Goal: Feedback & Contribution: Contribute content

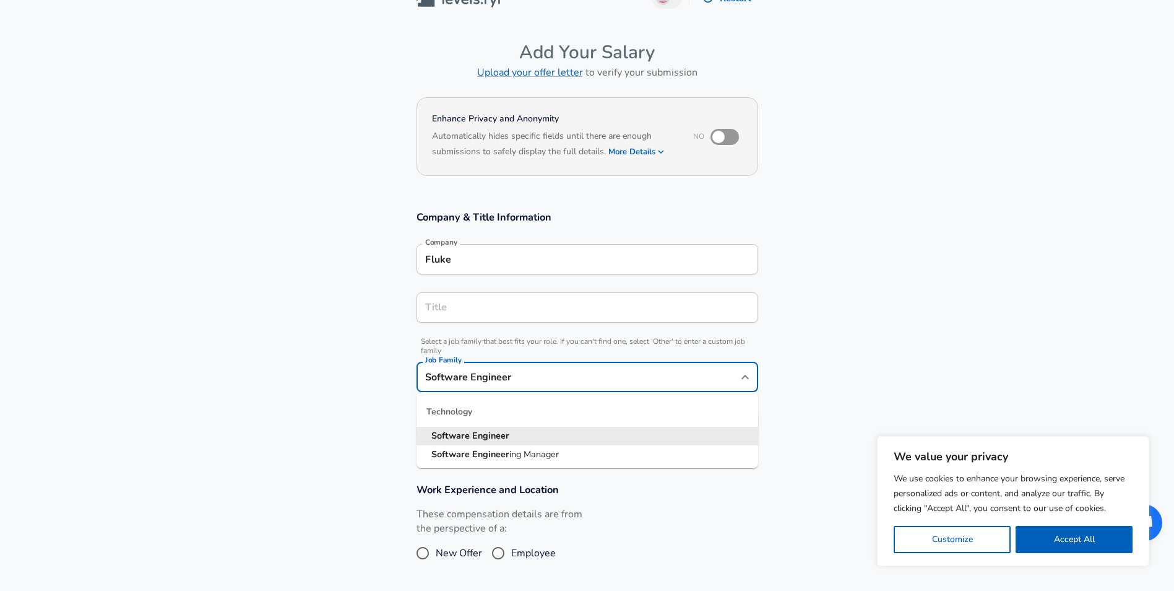
click at [466, 379] on input "Software Engineer" at bounding box center [578, 376] width 312 height 19
click at [467, 307] on input "Title" at bounding box center [587, 307] width 331 height 19
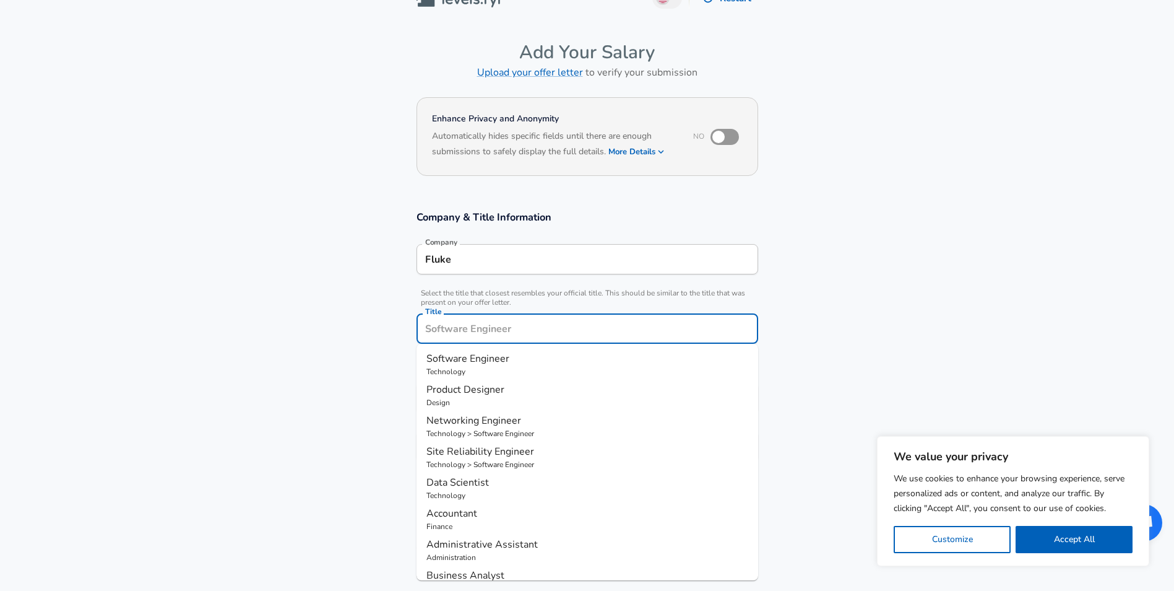
scroll to position [50, 0]
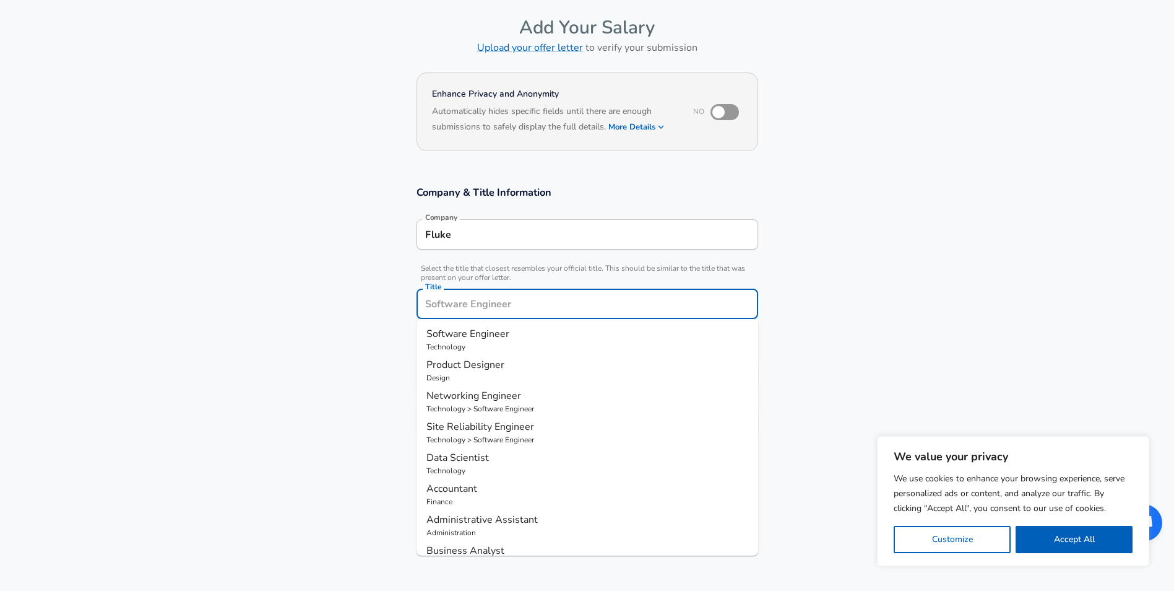
click at [383, 325] on section "Company & Title Information Company Fluke Company Select the title that closest…" at bounding box center [587, 317] width 1174 height 293
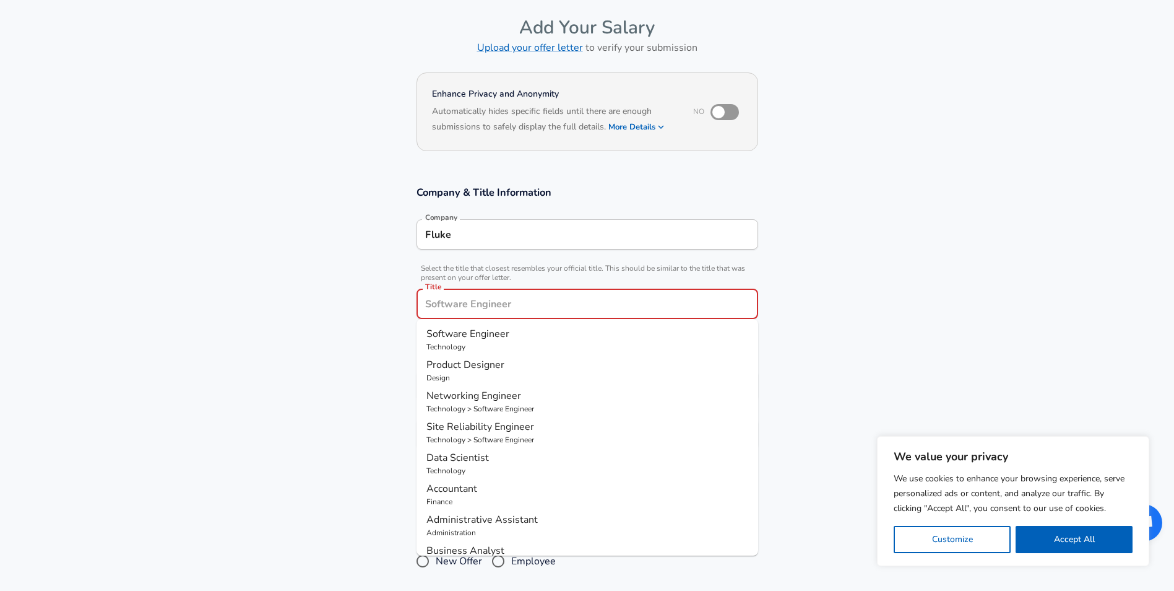
click at [461, 305] on input "Title" at bounding box center [587, 303] width 331 height 19
click at [459, 327] on span "Software Engineer" at bounding box center [468, 334] width 83 height 14
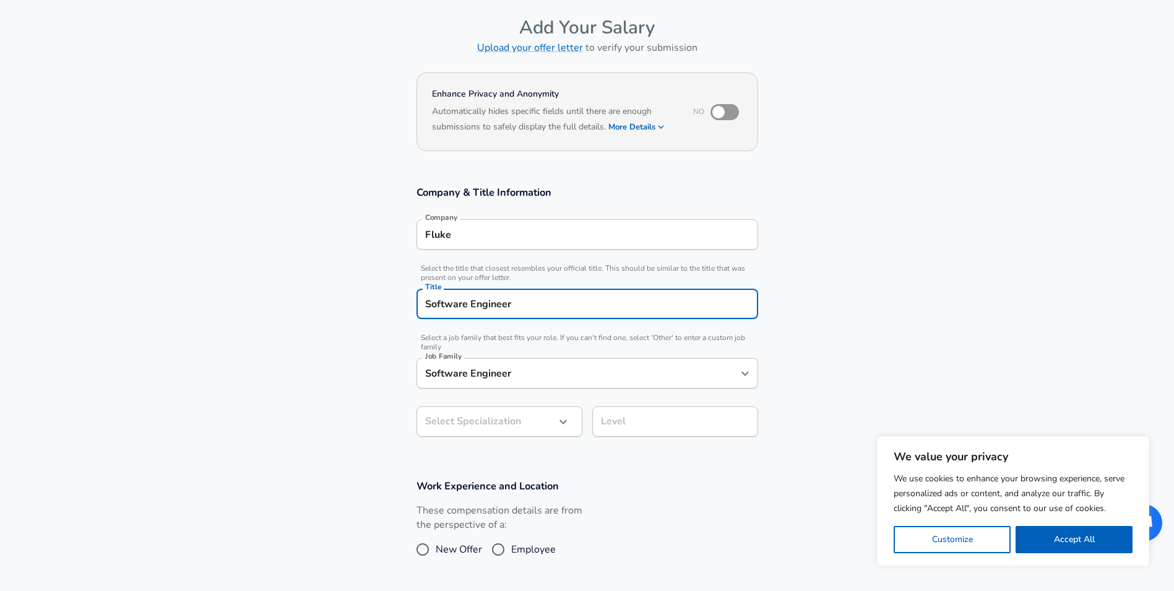
click at [450, 420] on body "We value your privacy We use cookies to enhance your browsing experience, serve…" at bounding box center [587, 245] width 1174 height 591
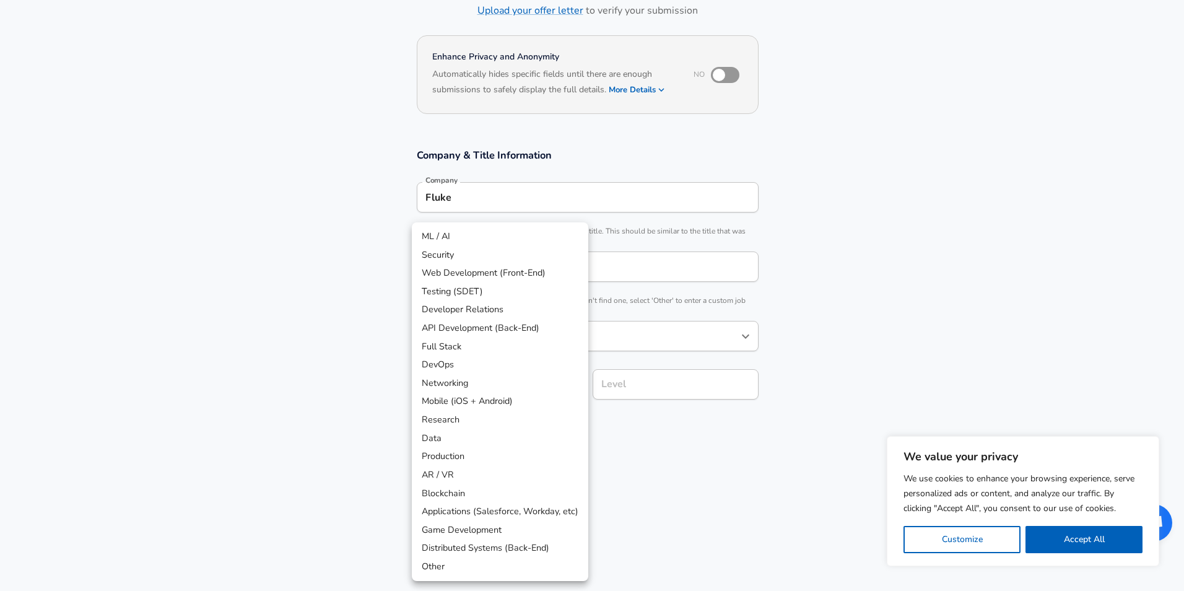
click at [515, 565] on li "Other" at bounding box center [500, 566] width 176 height 19
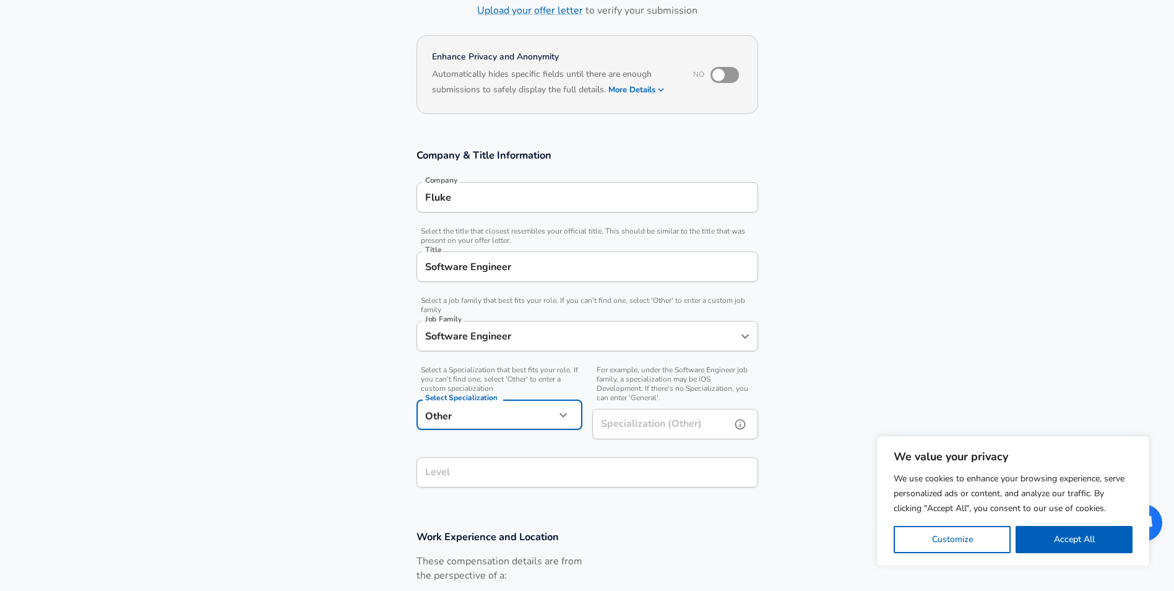
click at [617, 417] on input "Specialization (Other)" at bounding box center [659, 424] width 134 height 30
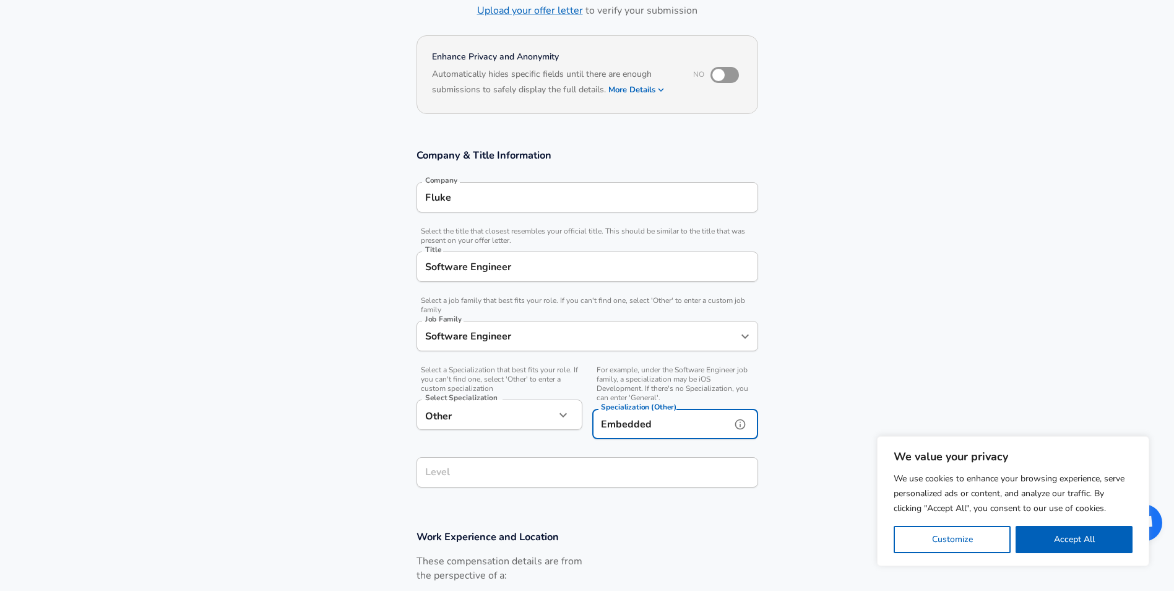
type input "Embedded"
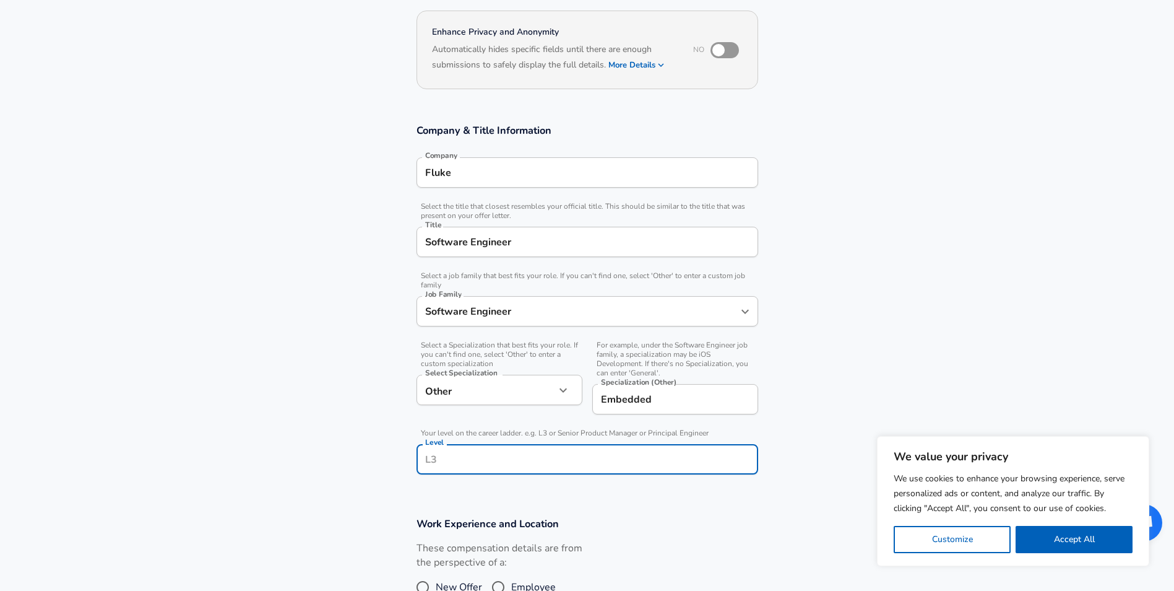
type input "l"
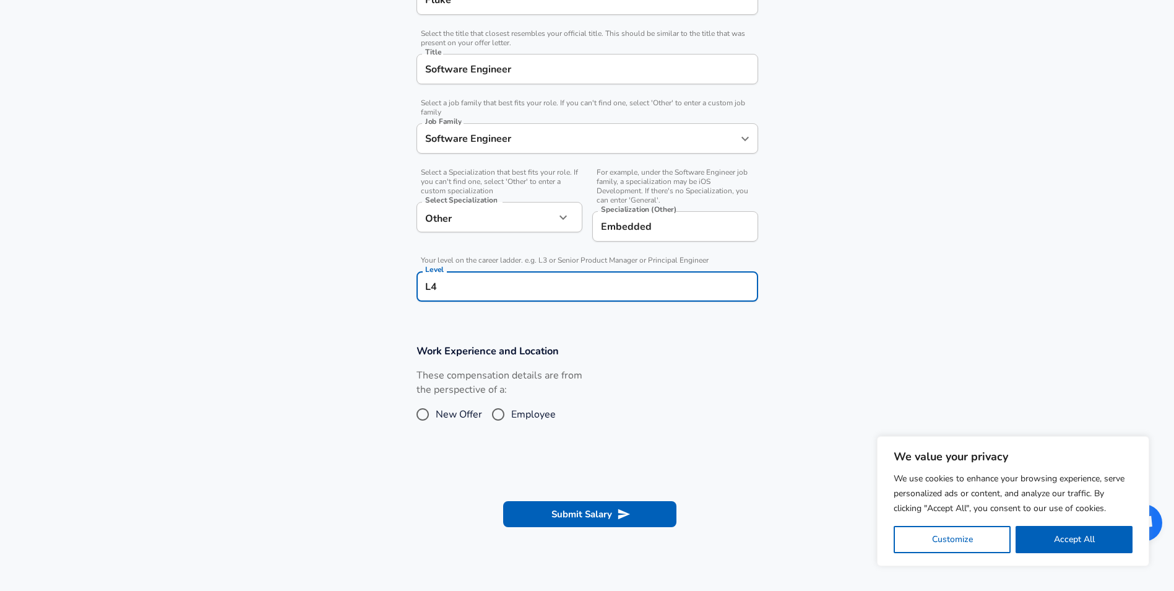
scroll to position [297, 0]
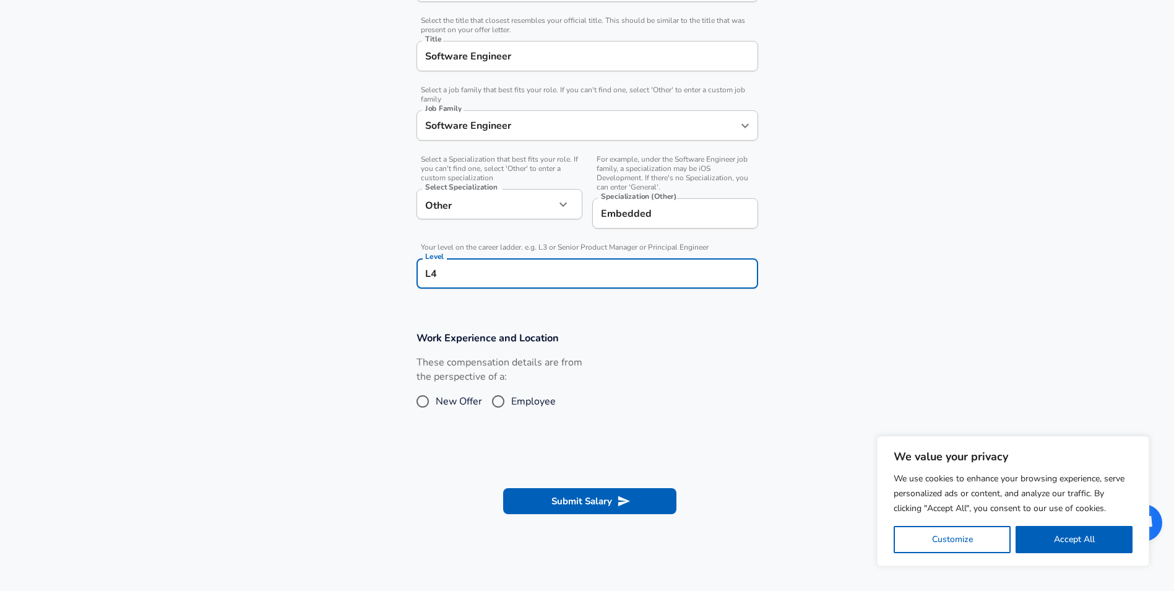
type input "L4"
click at [461, 402] on span "New Offer" at bounding box center [459, 401] width 46 height 15
click at [436, 402] on input "New Offer" at bounding box center [423, 401] width 26 height 20
radio input "true"
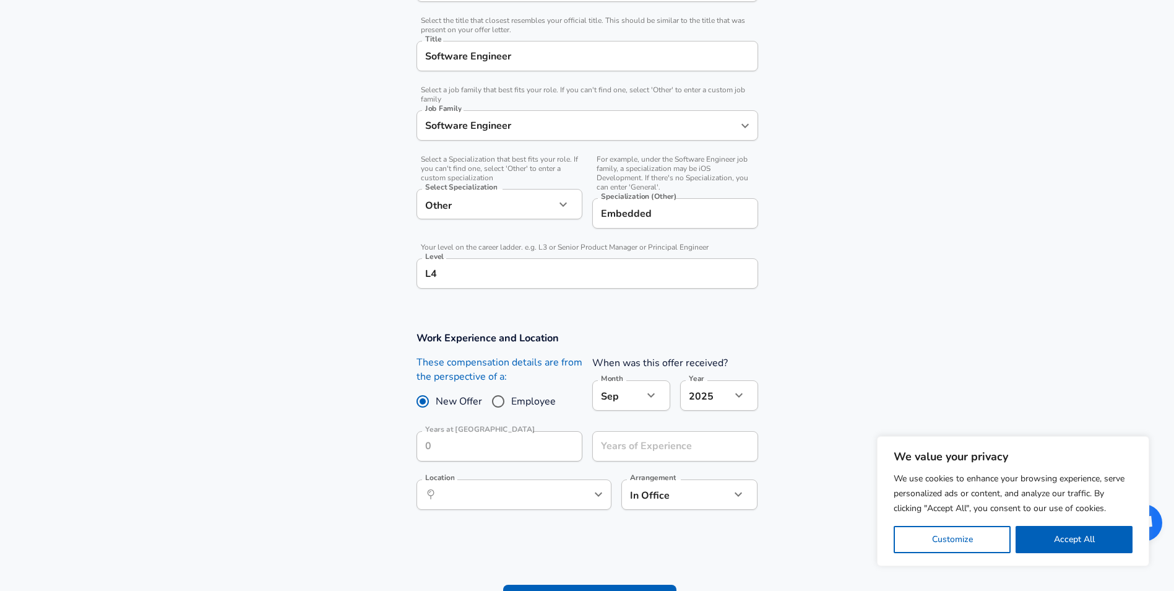
click at [664, 395] on div "[DATE] Month" at bounding box center [631, 395] width 78 height 30
click at [651, 399] on icon "button" at bounding box center [651, 395] width 15 height 15
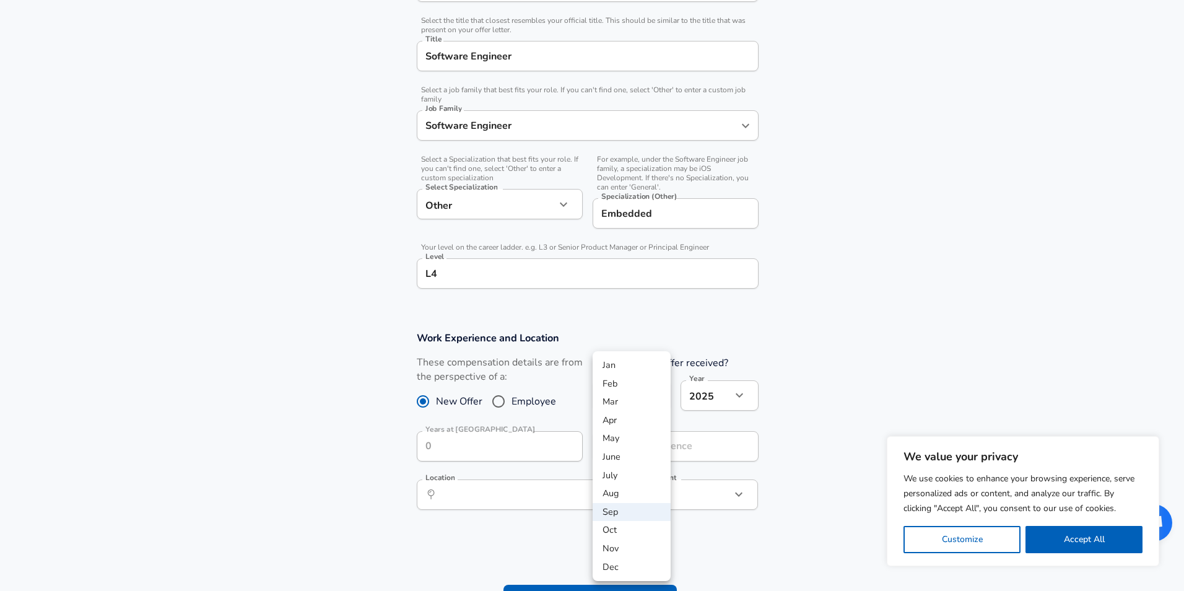
click at [620, 496] on li "Aug" at bounding box center [631, 493] width 78 height 19
type input "8"
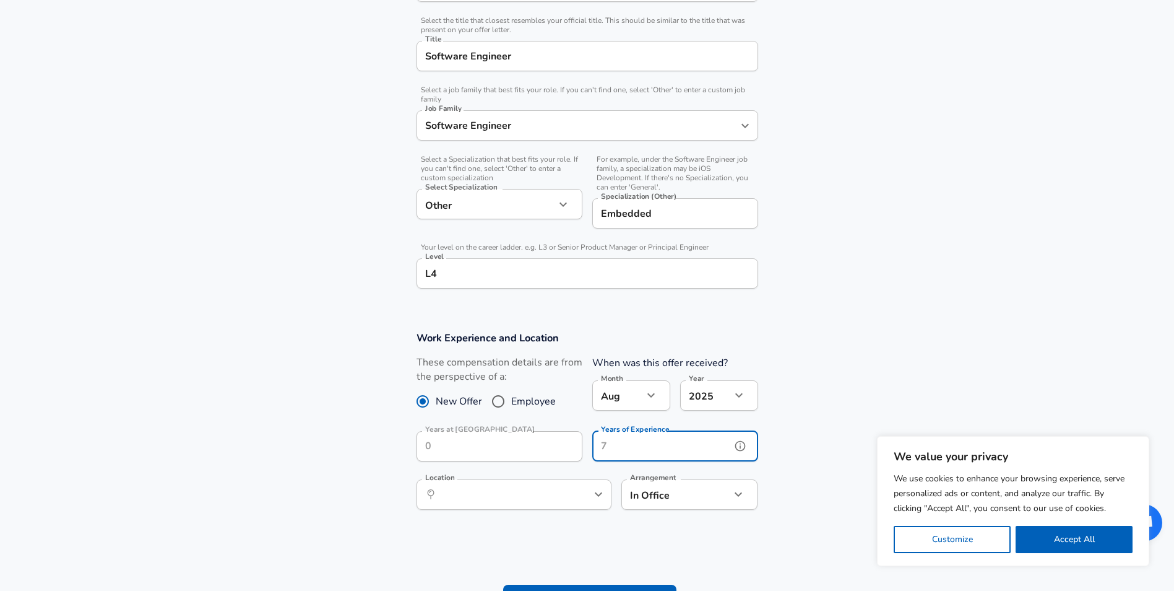
click at [639, 447] on input "Years of Experience" at bounding box center [661, 446] width 139 height 30
type input "7"
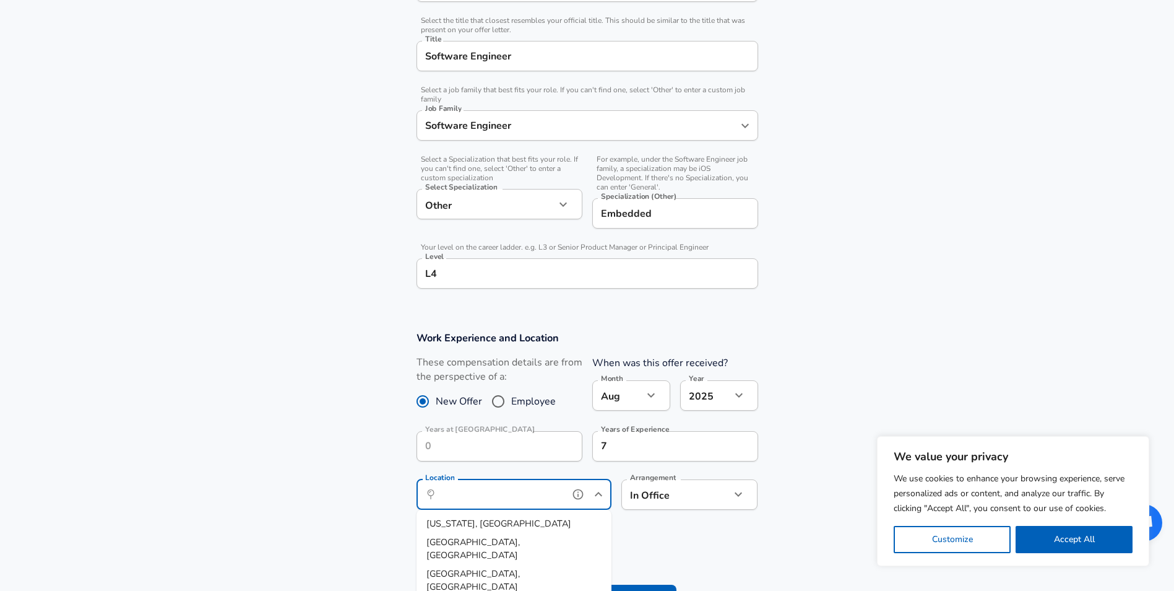
click at [542, 502] on input "Location" at bounding box center [500, 494] width 127 height 19
click at [522, 519] on li "Wroclaw , DS, [GEOGRAPHIC_DATA]" at bounding box center [514, 523] width 195 height 19
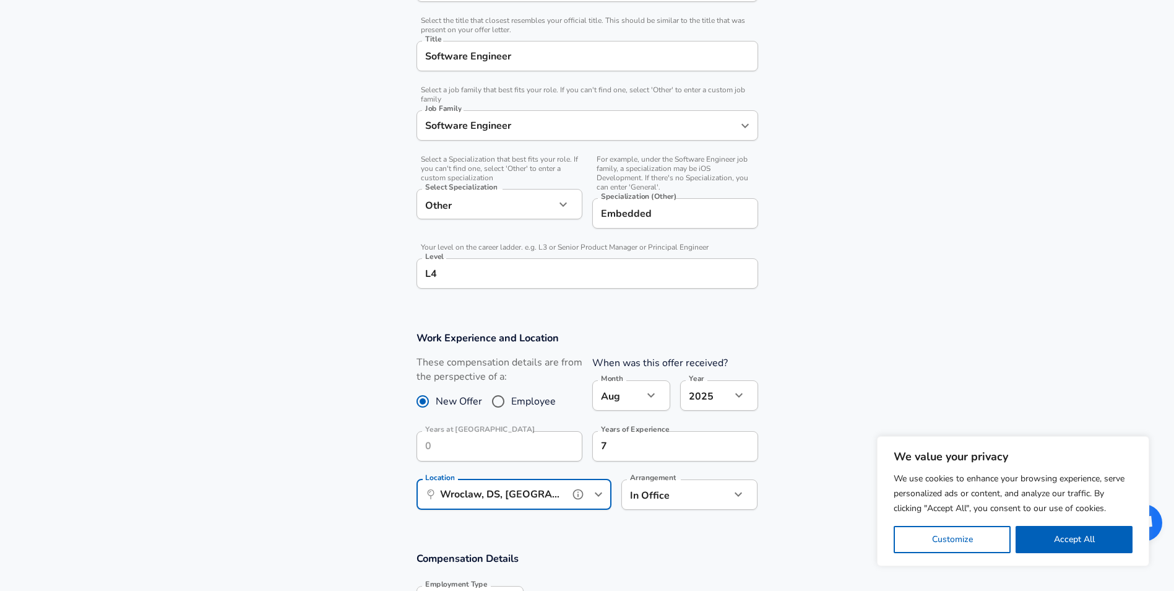
type input "Wroclaw, DS, [GEOGRAPHIC_DATA]"
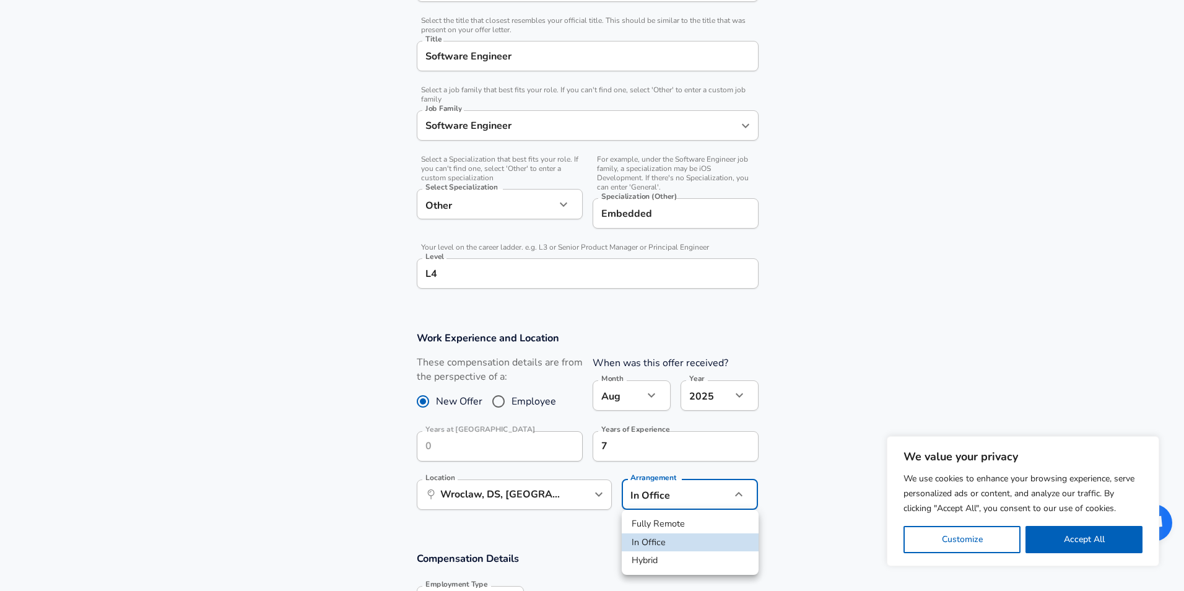
click at [663, 554] on li "Hybrid" at bounding box center [690, 560] width 137 height 19
type input "hybrid"
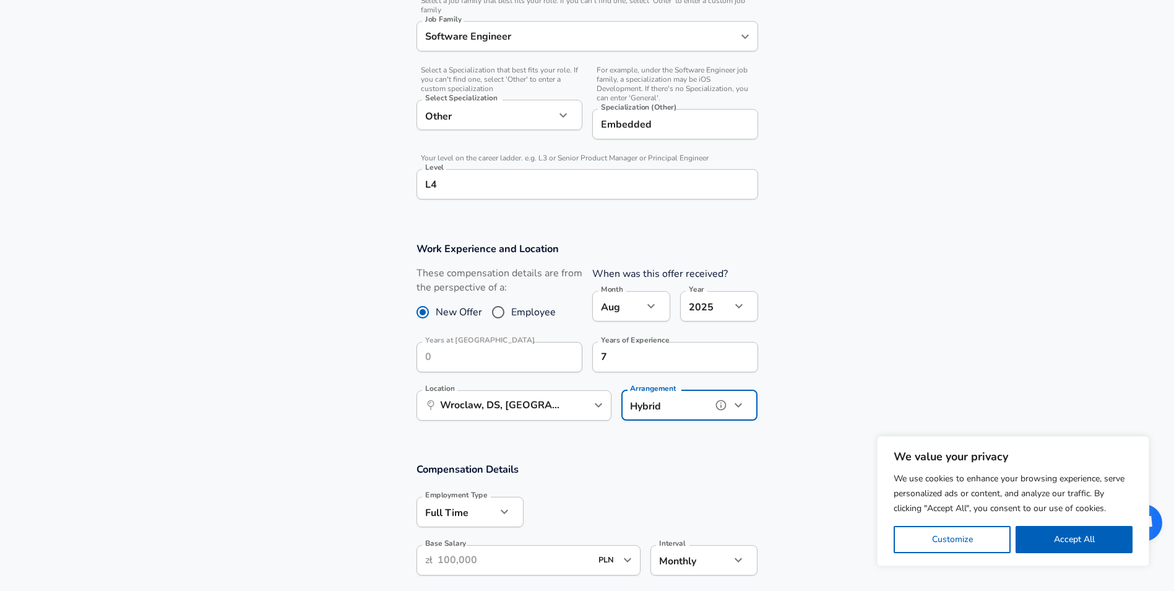
scroll to position [545, 0]
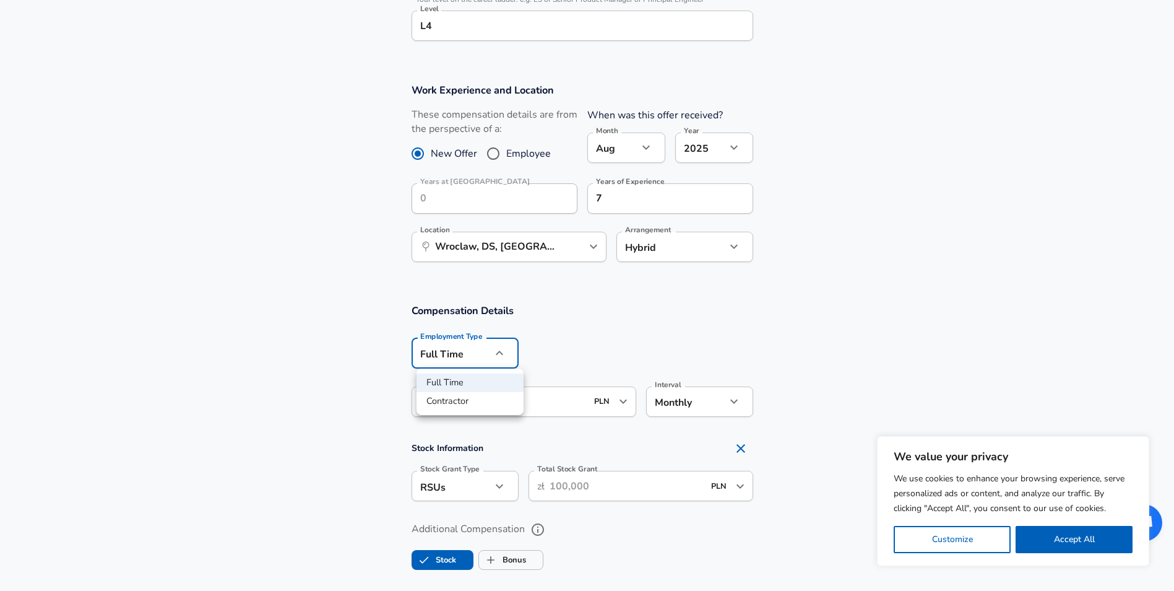
click at [479, 405] on li "Contractor" at bounding box center [470, 401] width 107 height 19
type input "contract"
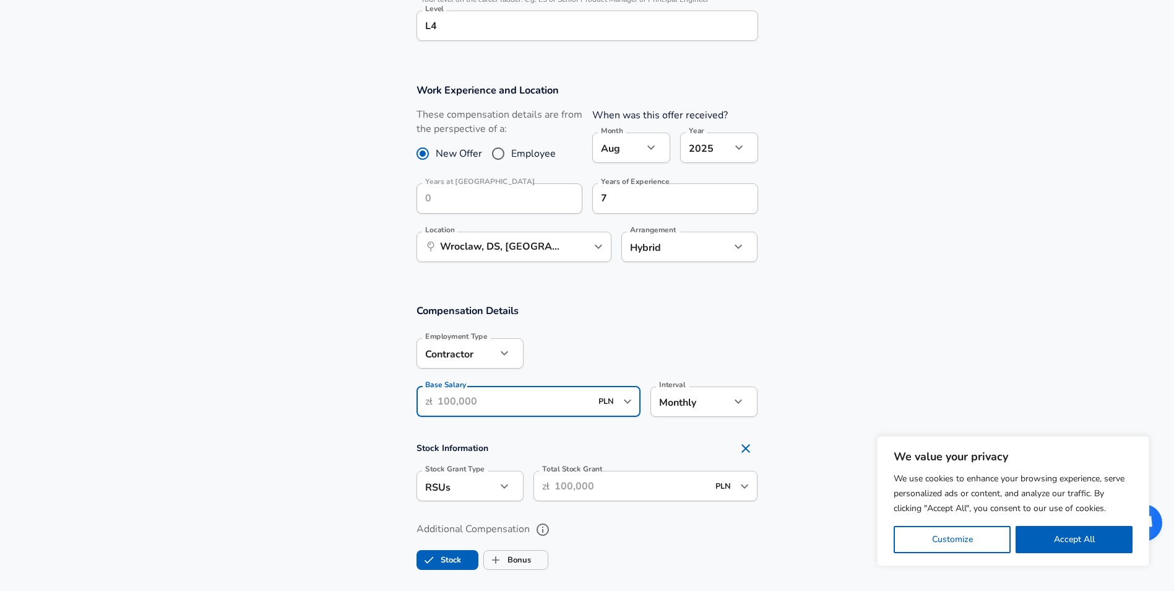
click at [534, 404] on input "Base Salary" at bounding box center [515, 401] width 154 height 30
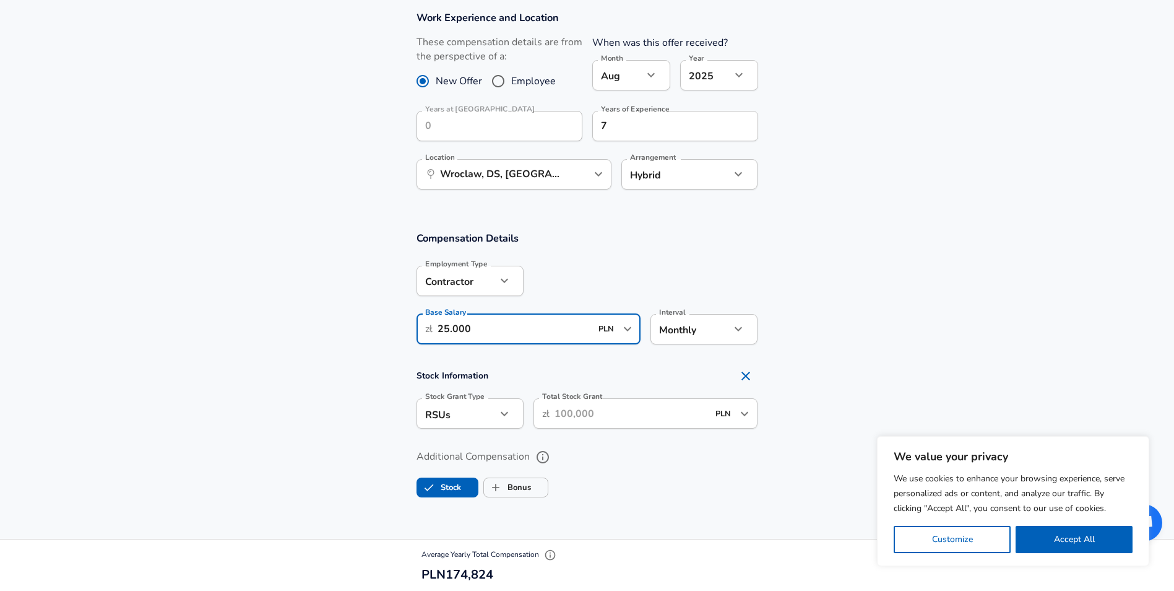
scroll to position [669, 0]
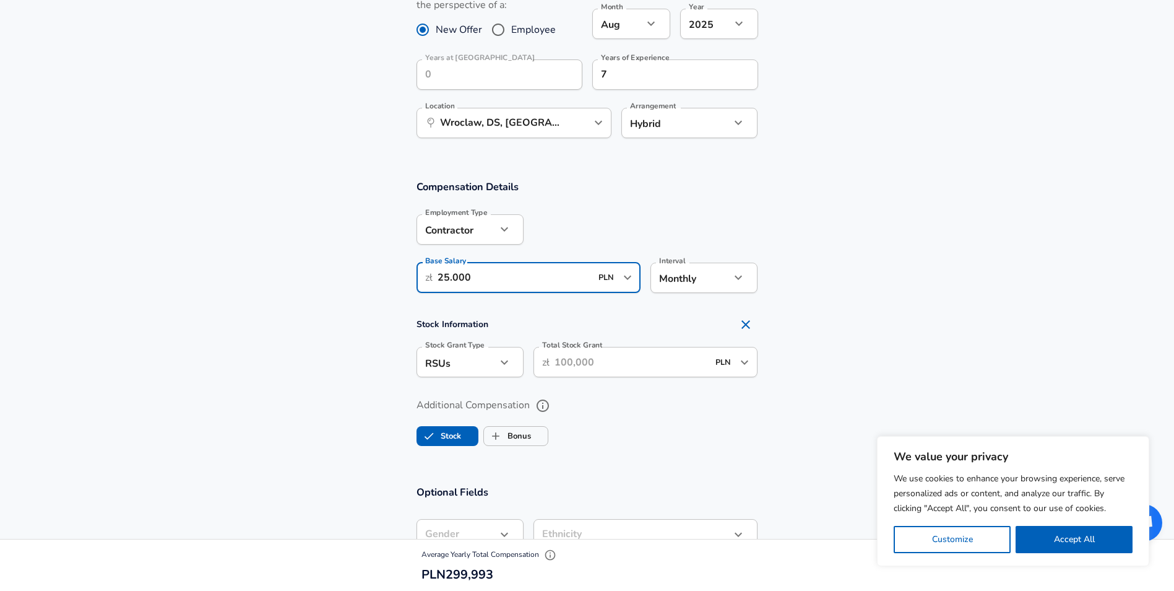
type input "25.000"
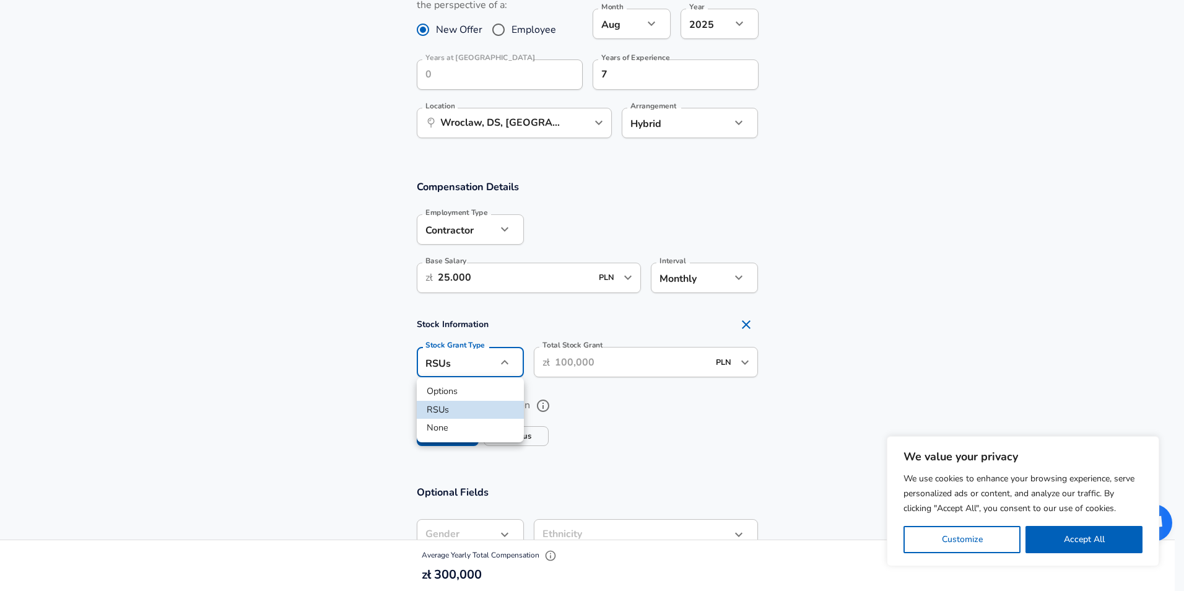
click at [447, 431] on li "None" at bounding box center [470, 427] width 107 height 19
type input "none"
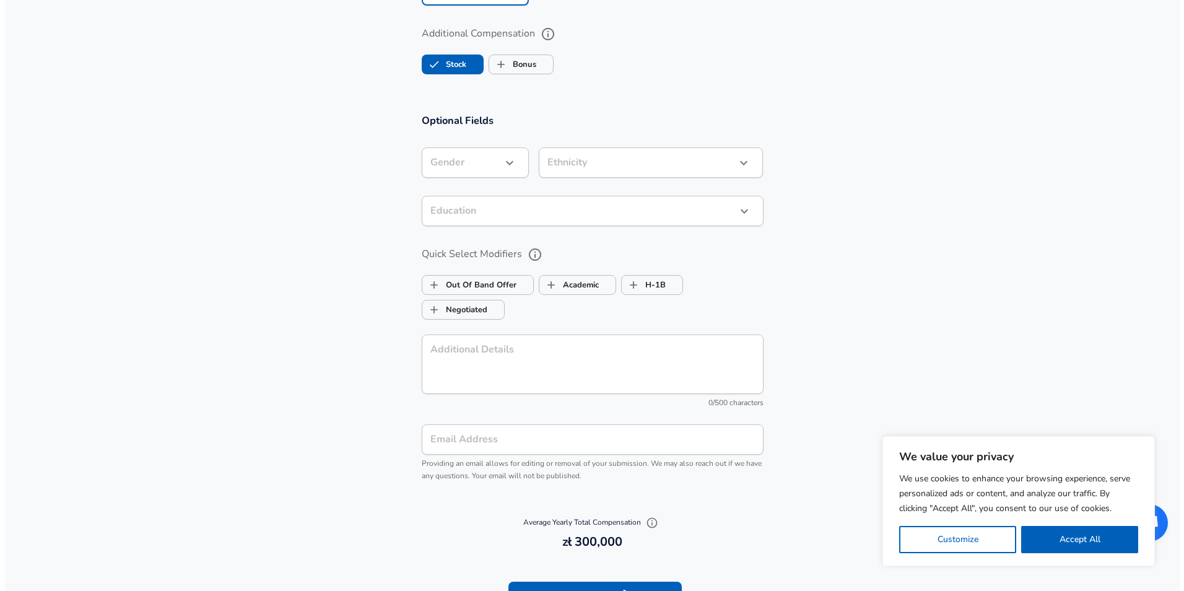
scroll to position [1226, 0]
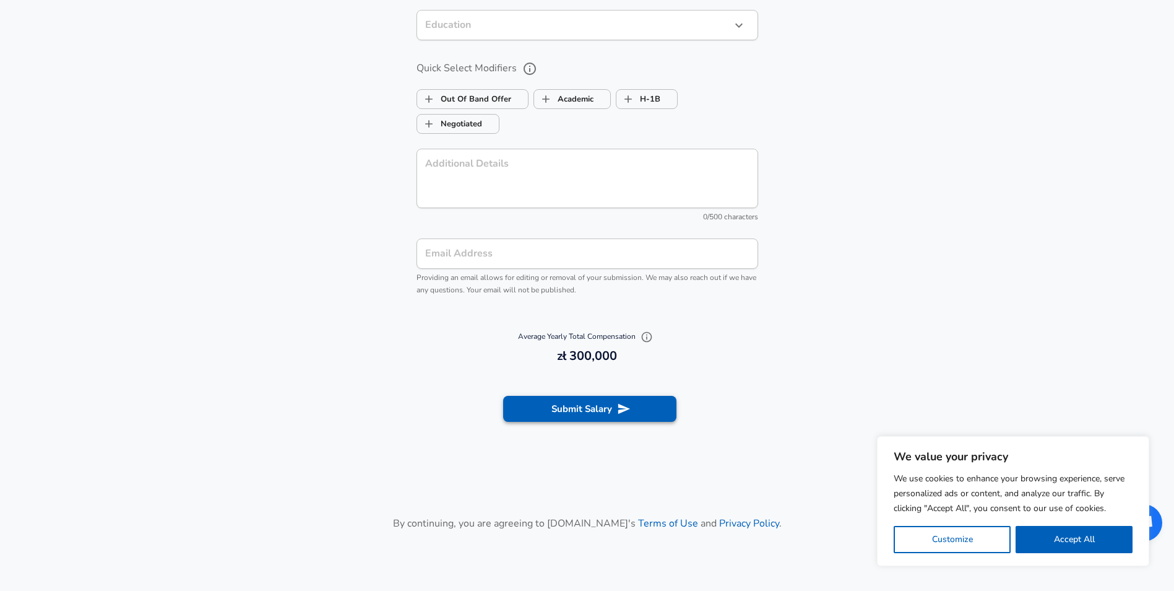
click at [554, 407] on button "Submit Salary" at bounding box center [589, 409] width 173 height 26
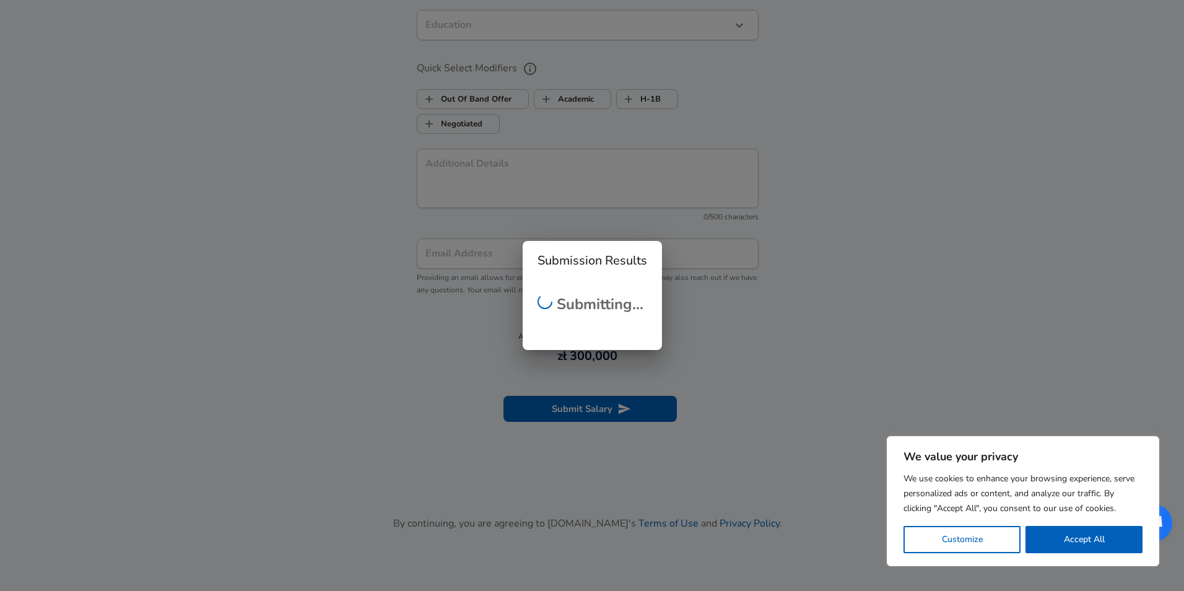
scroll to position [248, 0]
